Goal: Browse casually

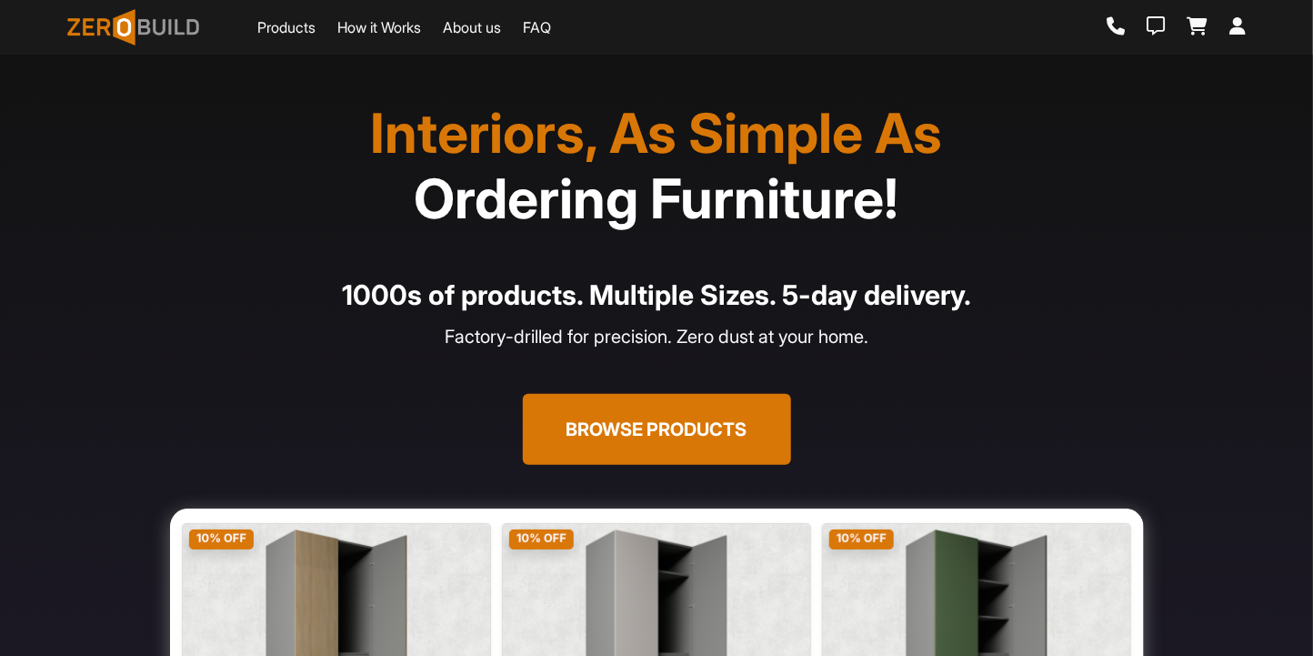
click at [305, 35] on link "Products" at bounding box center [286, 27] width 58 height 22
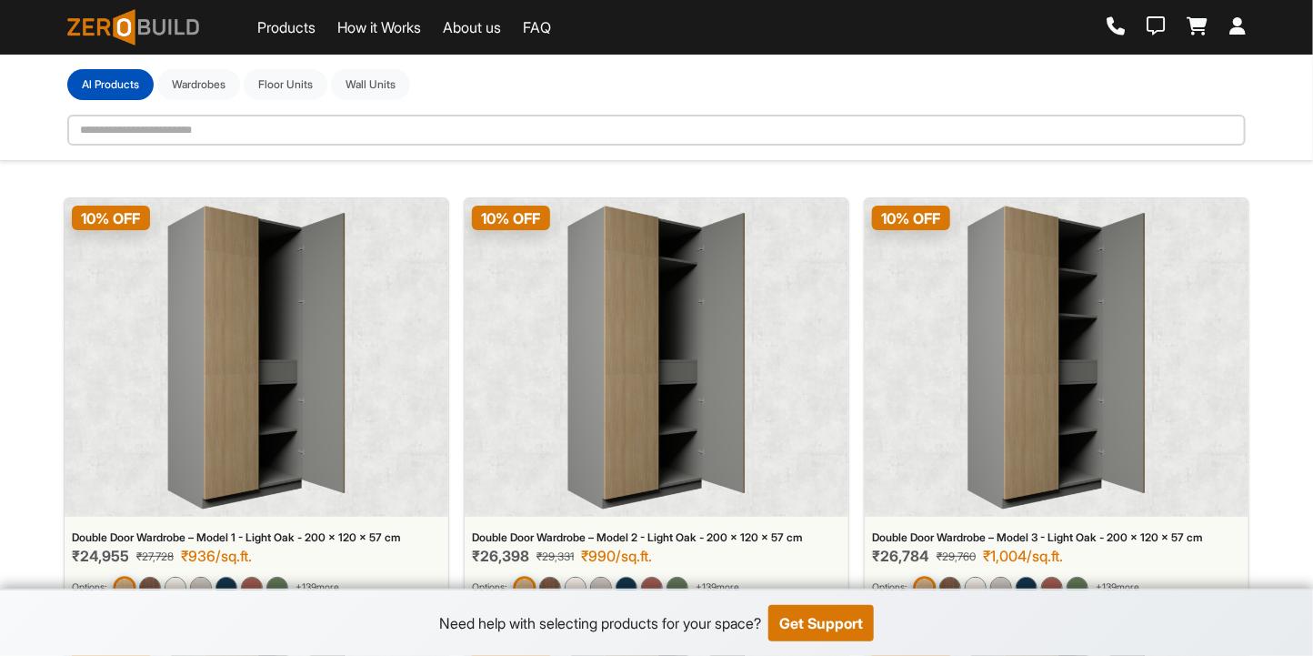
click at [159, 31] on img at bounding box center [133, 27] width 132 height 36
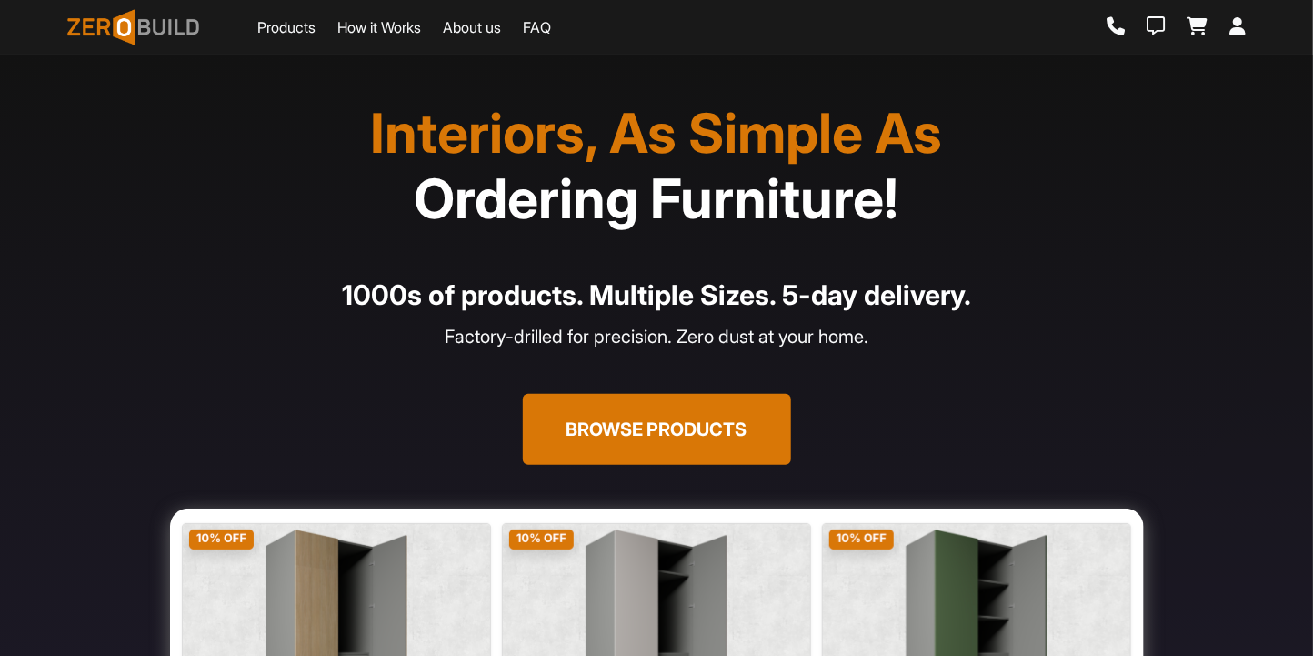
click at [296, 35] on link "Products" at bounding box center [286, 27] width 58 height 22
click at [340, 5] on div "Products How it Works About us FAQ" at bounding box center [309, 27] width 484 height 45
